Goal: Navigation & Orientation: Find specific page/section

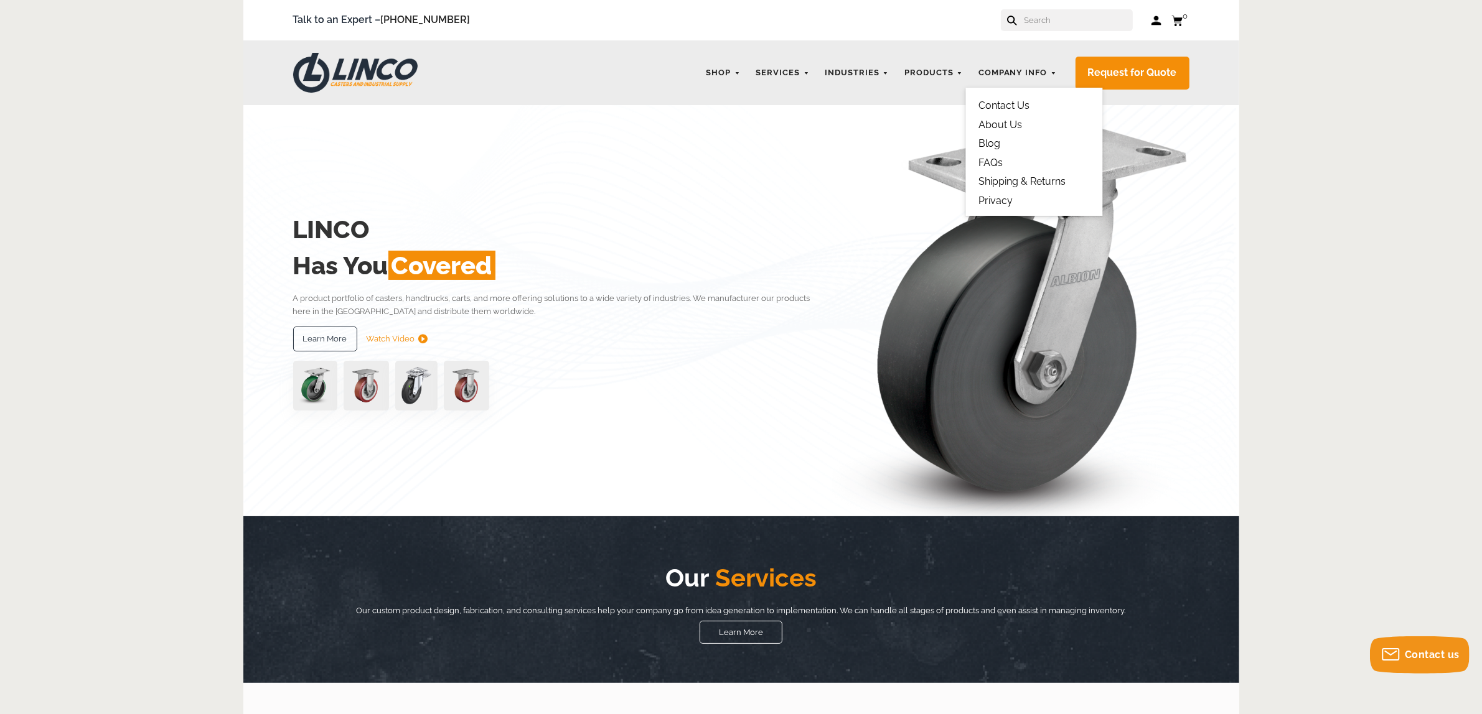
click at [999, 121] on link "About Us" at bounding box center [1000, 125] width 44 height 12
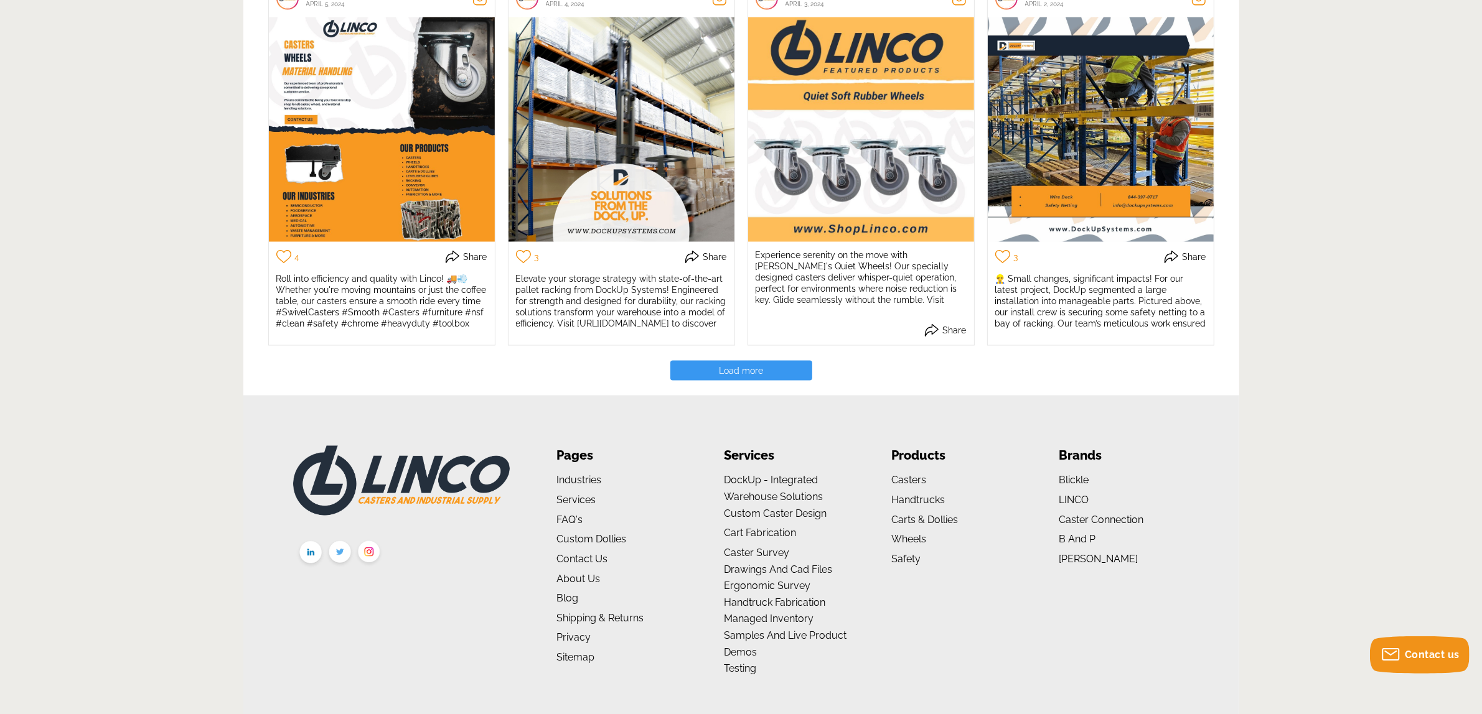
scroll to position [2618, 0]
